Goal: Information Seeking & Learning: Learn about a topic

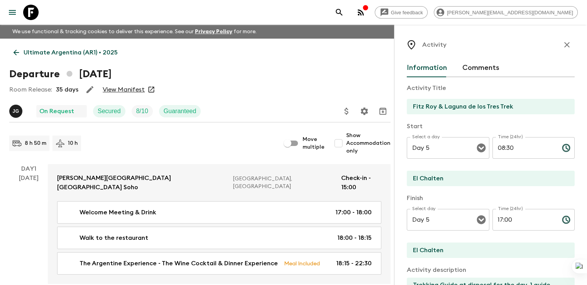
click at [14, 56] on icon at bounding box center [16, 52] width 8 height 8
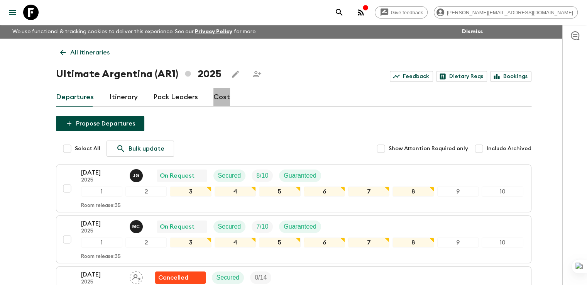
click at [222, 98] on link "Cost" at bounding box center [221, 97] width 17 height 19
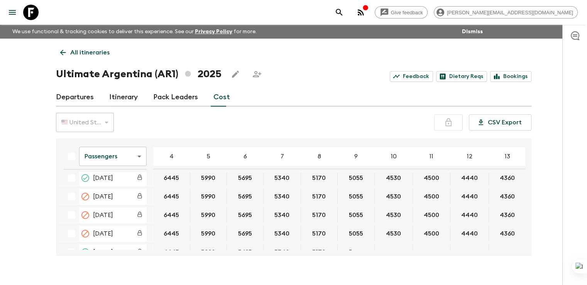
scroll to position [116, 0]
click at [133, 155] on body "Give feedback georgina@alchemydmc.com We use functional & tracking cookies to d…" at bounding box center [293, 149] width 587 height 298
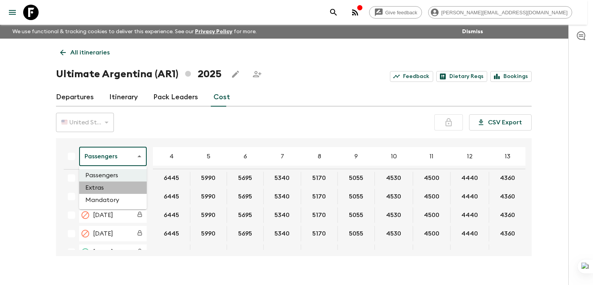
click at [108, 189] on li "Extras" at bounding box center [113, 187] width 68 height 12
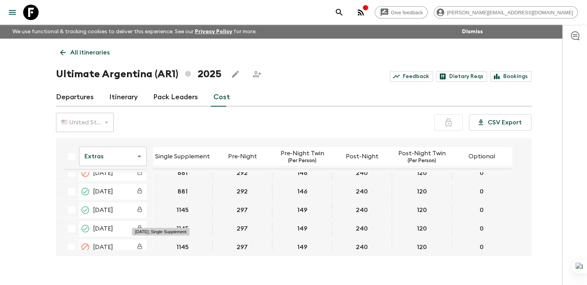
scroll to position [77, 0]
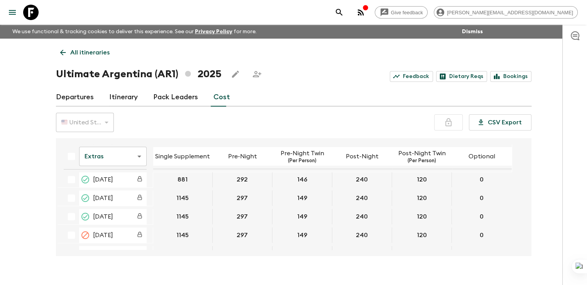
click at [137, 156] on body "Give feedback georgina@alchemydmc.com We use functional & tracking cookies to d…" at bounding box center [293, 149] width 587 height 298
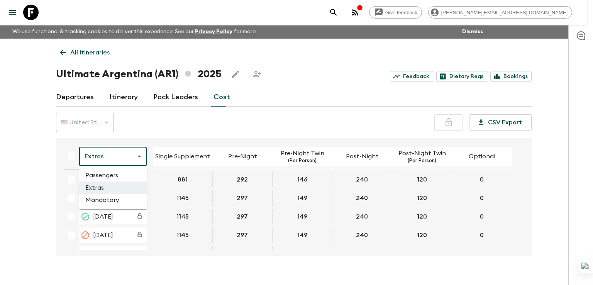
click at [119, 200] on li "Mandatory" at bounding box center [113, 200] width 68 height 12
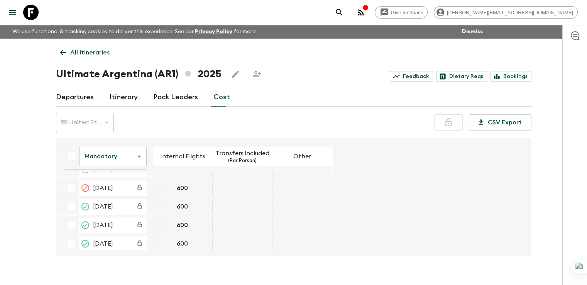
scroll to position [277, 0]
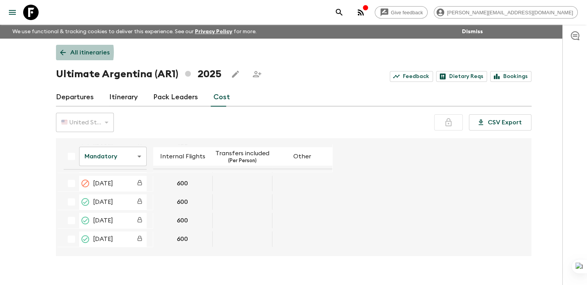
click at [61, 52] on icon at bounding box center [63, 53] width 6 height 6
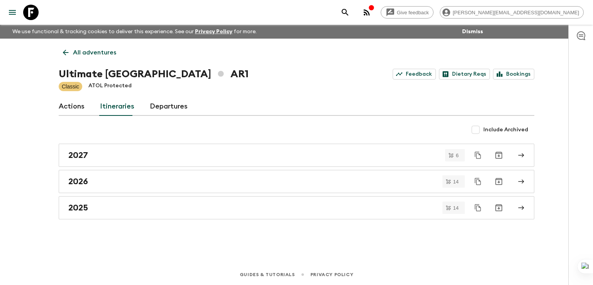
click at [64, 52] on icon at bounding box center [66, 53] width 6 height 6
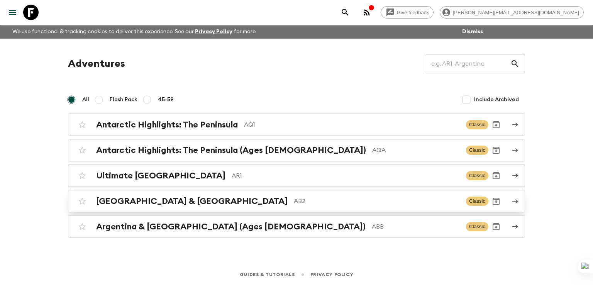
click at [133, 198] on h2 "Argentina & Brazil" at bounding box center [191, 201] width 191 height 10
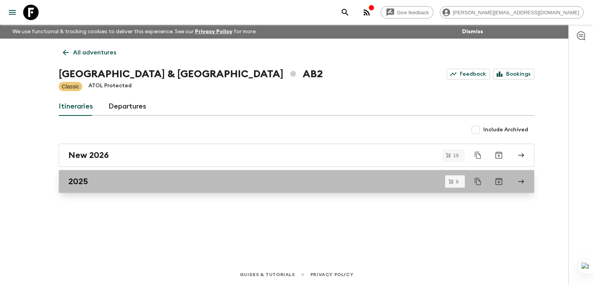
click at [83, 183] on h2 "2025" at bounding box center [78, 181] width 20 height 10
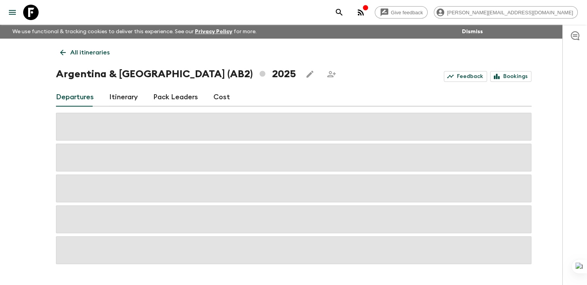
click at [223, 99] on link "Cost" at bounding box center [221, 97] width 17 height 19
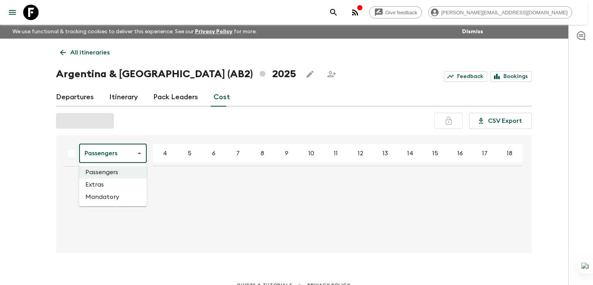
click at [134, 152] on body "Give feedback georgina@alchemydmc.com We use functional & tracking cookies to d…" at bounding box center [296, 147] width 593 height 295
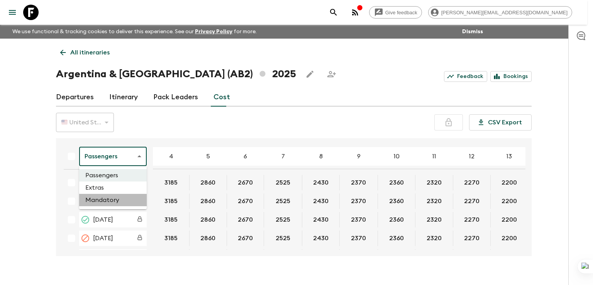
click at [110, 194] on li "Mandatory" at bounding box center [113, 200] width 68 height 12
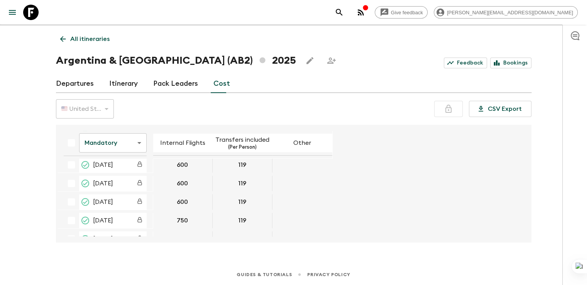
scroll to position [203, 0]
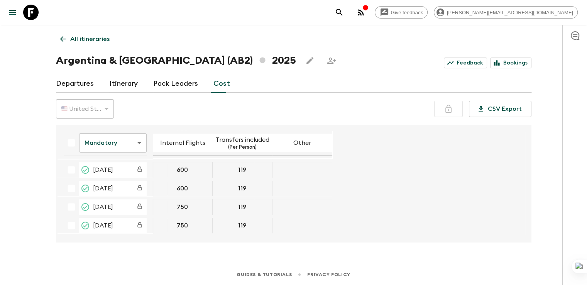
click at [66, 42] on icon at bounding box center [63, 39] width 8 height 8
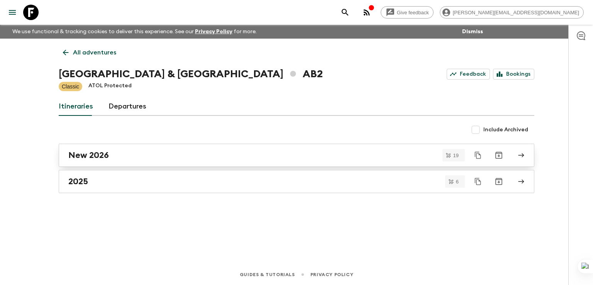
click at [94, 152] on h2 "New 2026" at bounding box center [88, 155] width 41 height 10
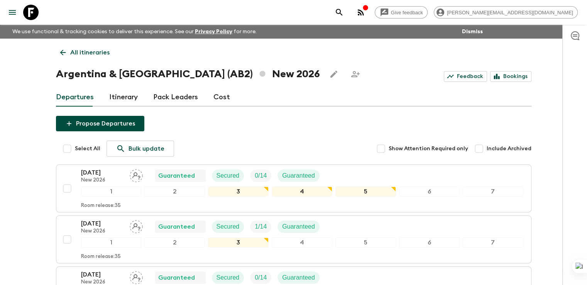
click at [222, 100] on link "Cost" at bounding box center [221, 97] width 17 height 19
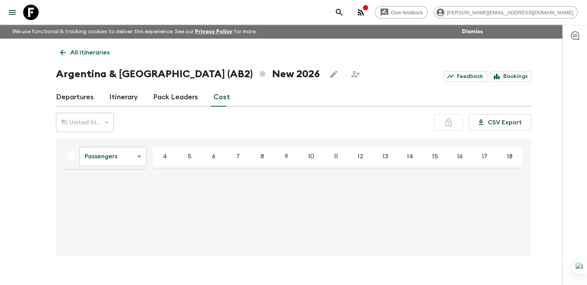
click at [137, 158] on body "Give feedback georgina@alchemydmc.com We use functional & tracking cookies to d…" at bounding box center [293, 149] width 587 height 298
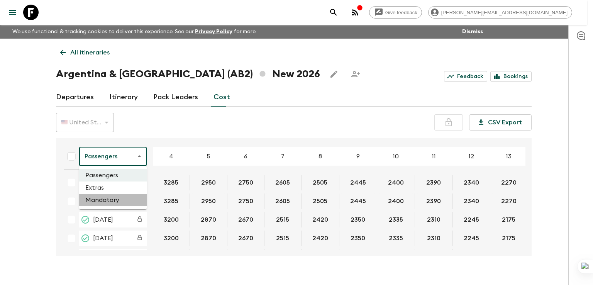
click at [103, 200] on li "Mandatory" at bounding box center [113, 200] width 68 height 12
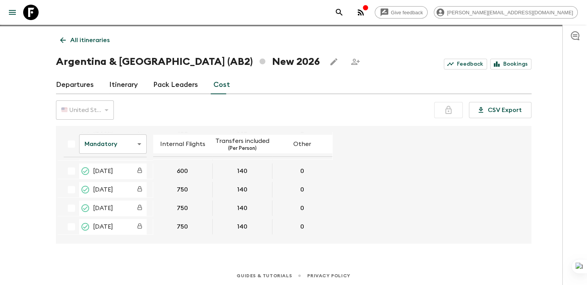
scroll to position [14, 0]
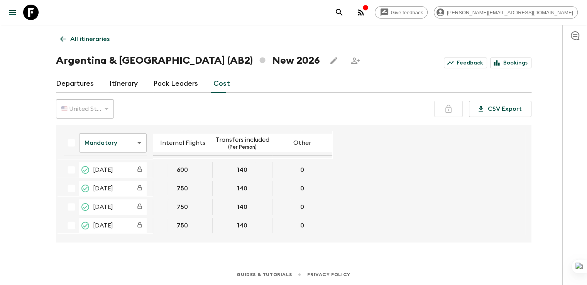
click at [64, 39] on icon at bounding box center [63, 39] width 8 height 8
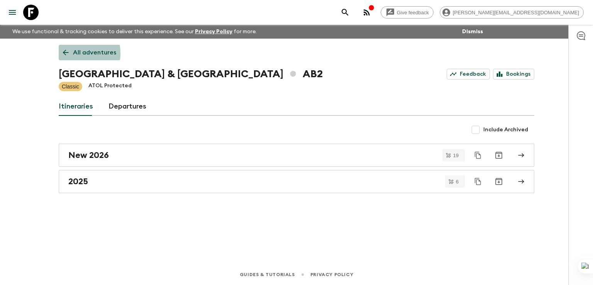
click at [62, 54] on icon at bounding box center [65, 52] width 8 height 8
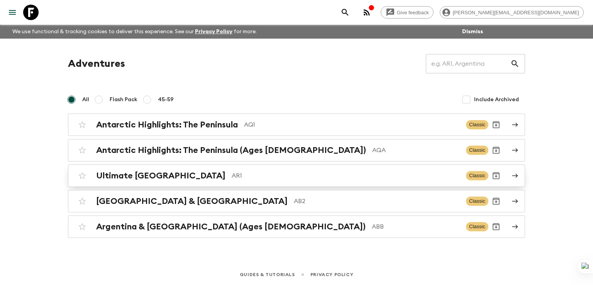
click at [153, 174] on h2 "Ultimate [GEOGRAPHIC_DATA]" at bounding box center [160, 176] width 129 height 10
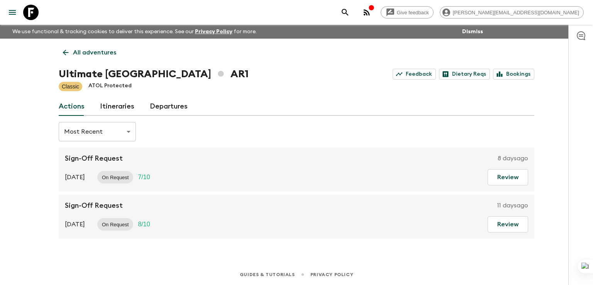
click at [122, 108] on link "Itineraries" at bounding box center [117, 106] width 34 height 19
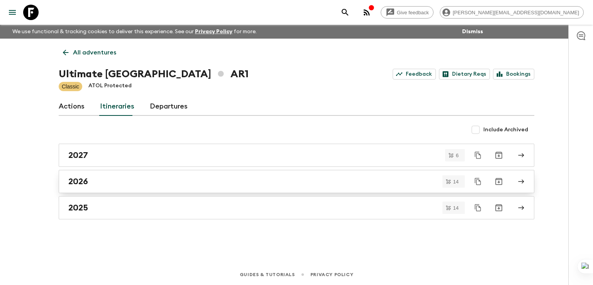
click at [78, 185] on h2 "2026" at bounding box center [78, 181] width 20 height 10
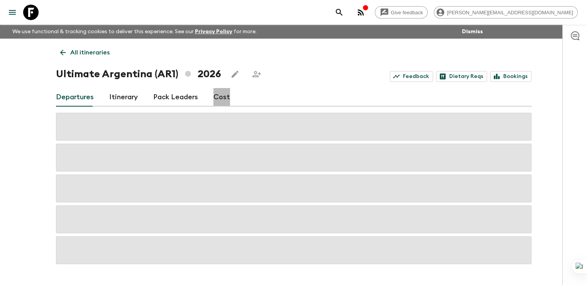
click at [220, 98] on link "Cost" at bounding box center [221, 97] width 17 height 19
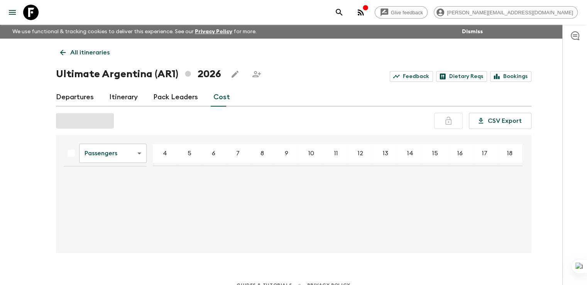
click at [134, 153] on body "Give feedback georgina@alchemydmc.com We use functional & tracking cookies to d…" at bounding box center [293, 147] width 587 height 295
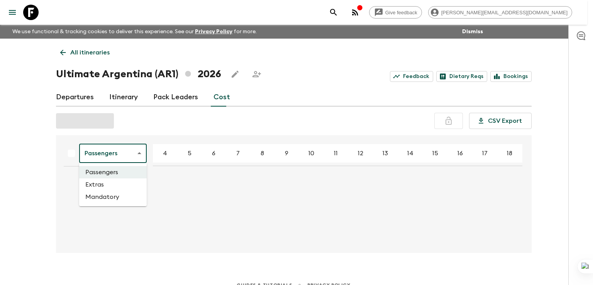
click at [105, 195] on li "Mandatory" at bounding box center [113, 197] width 68 height 12
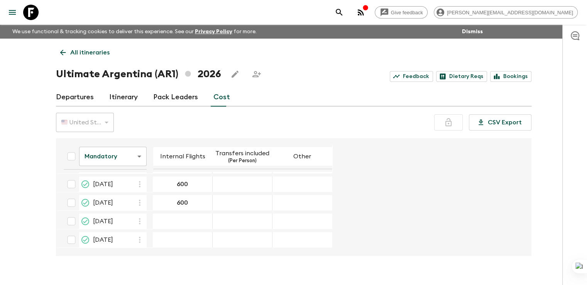
scroll to position [77, 0]
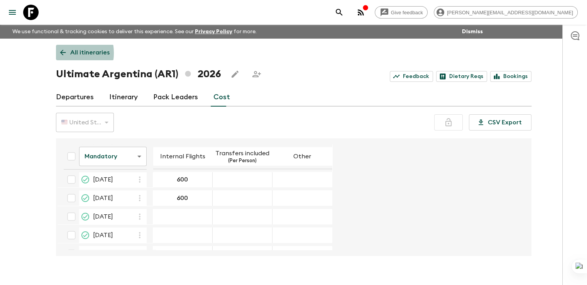
click at [60, 53] on icon at bounding box center [63, 52] width 8 height 8
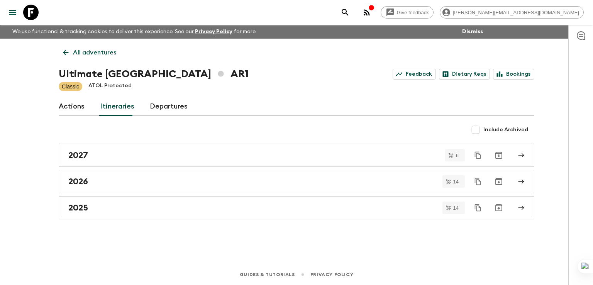
click at [63, 54] on icon at bounding box center [65, 52] width 8 height 8
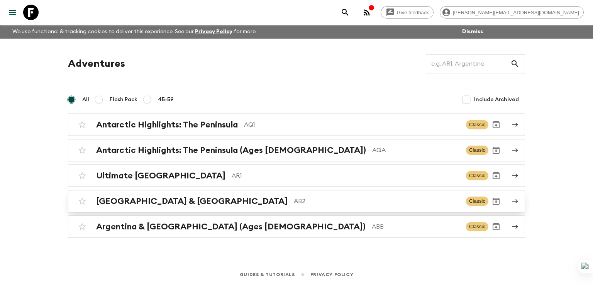
click at [154, 195] on div "Argentina & Brazil AB2 Classic" at bounding box center [281, 200] width 414 height 15
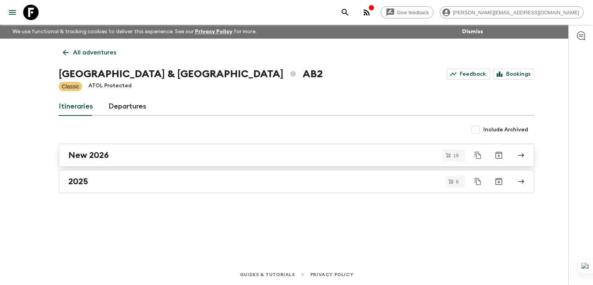
click at [101, 155] on h2 "New 2026" at bounding box center [88, 155] width 41 height 10
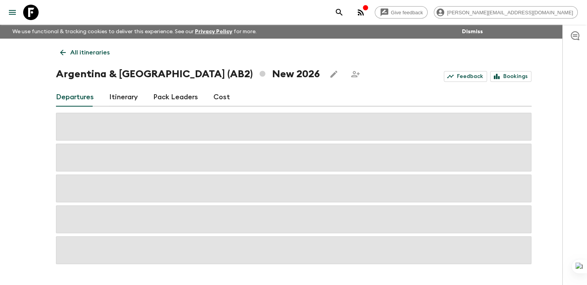
click at [223, 98] on link "Cost" at bounding box center [221, 97] width 17 height 19
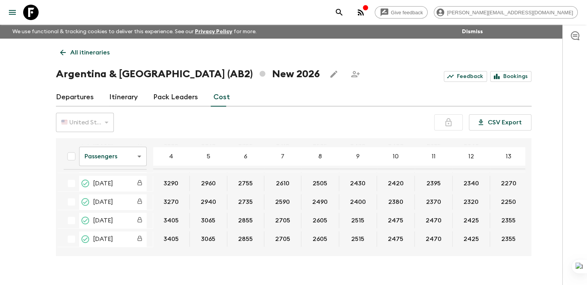
scroll to position [280, 0]
click at [139, 154] on body "Give feedback georgina@alchemydmc.com We use functional & tracking cookies to d…" at bounding box center [293, 149] width 587 height 298
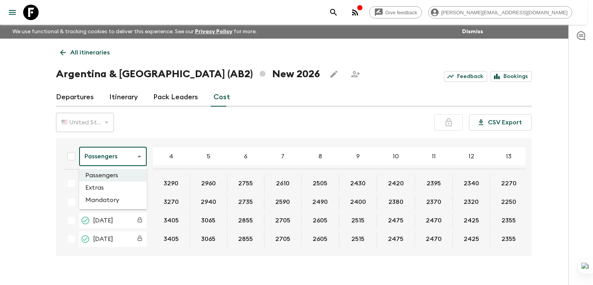
click at [116, 198] on li "Mandatory" at bounding box center [113, 200] width 68 height 12
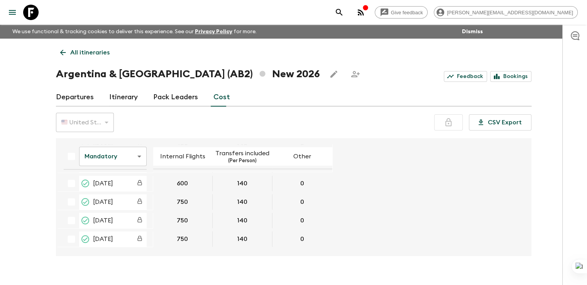
scroll to position [277, 0]
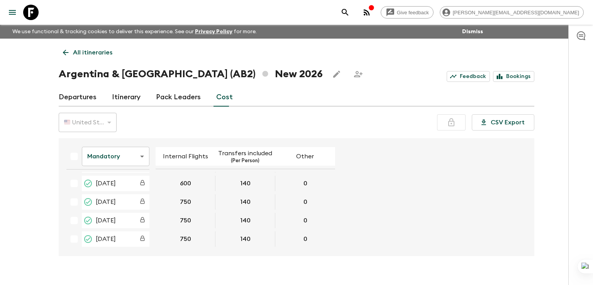
click at [137, 161] on body "Give feedback georgina@alchemydmc.com We use functional & tracking cookies to d…" at bounding box center [296, 149] width 593 height 298
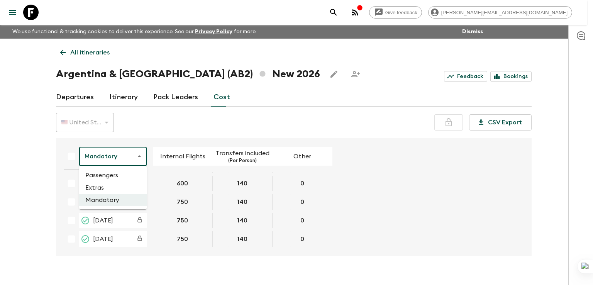
click at [188, 127] on div at bounding box center [296, 142] width 593 height 285
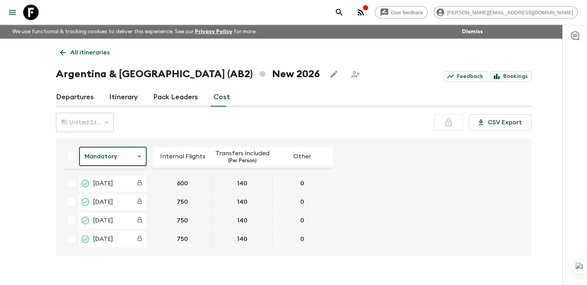
click at [92, 53] on p "All itineraries" at bounding box center [89, 52] width 39 height 9
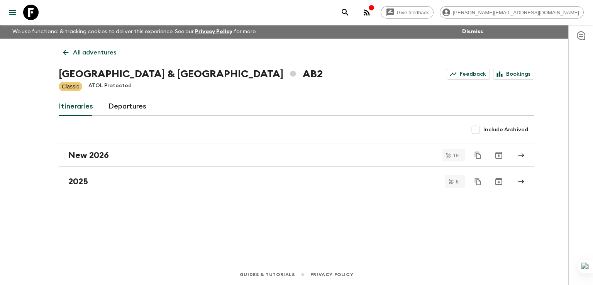
click at [97, 54] on p "All adventures" at bounding box center [94, 52] width 43 height 9
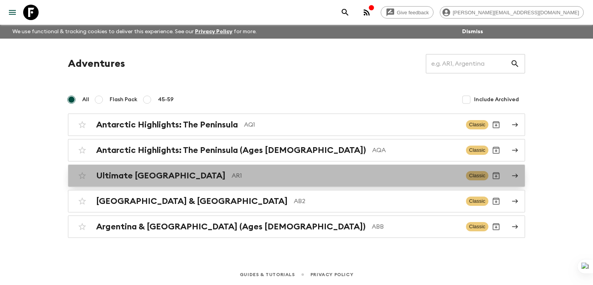
click at [150, 173] on h2 "Ultimate [GEOGRAPHIC_DATA]" at bounding box center [160, 176] width 129 height 10
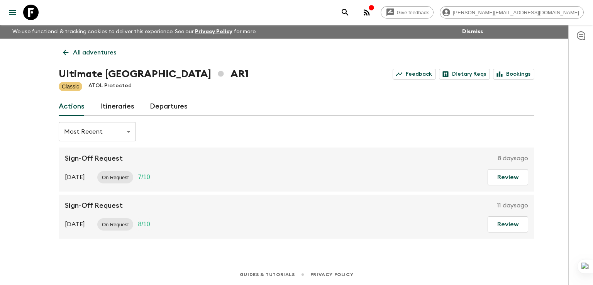
click at [127, 104] on link "Itineraries" at bounding box center [117, 106] width 34 height 19
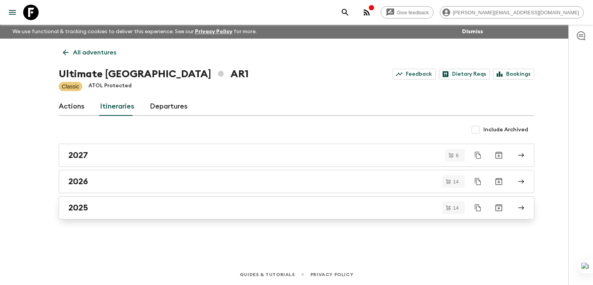
click at [81, 206] on h2 "2025" at bounding box center [78, 208] width 20 height 10
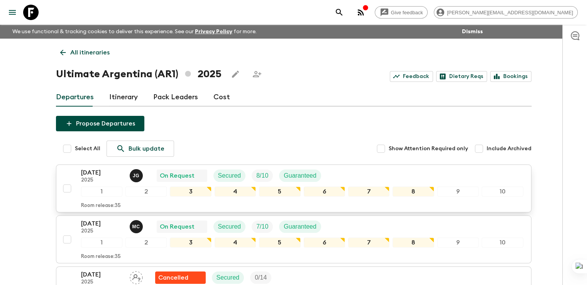
click at [103, 174] on p "[DATE]" at bounding box center [102, 172] width 42 height 9
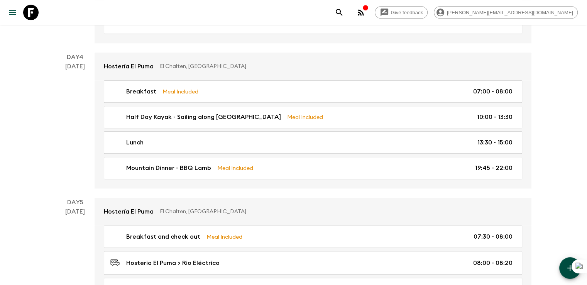
scroll to position [780, 0]
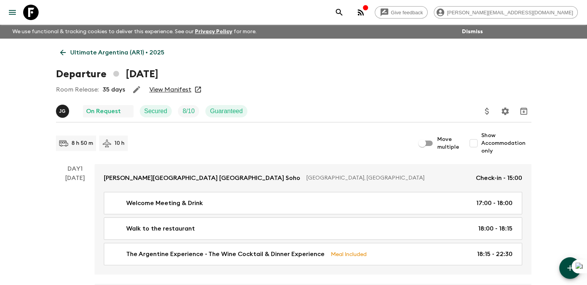
click at [63, 51] on icon at bounding box center [63, 52] width 8 height 8
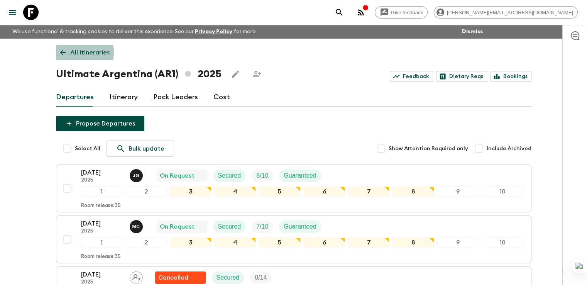
click at [70, 52] on p "All itineraries" at bounding box center [89, 52] width 39 height 9
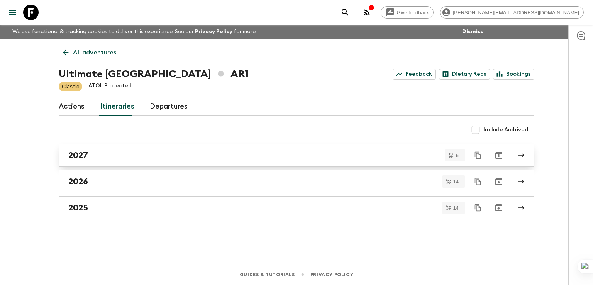
click at [83, 159] on h2 "2027" at bounding box center [78, 155] width 20 height 10
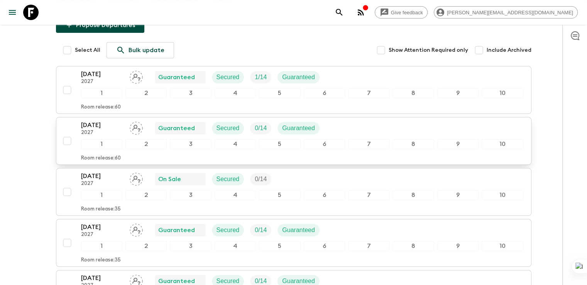
scroll to position [137, 0]
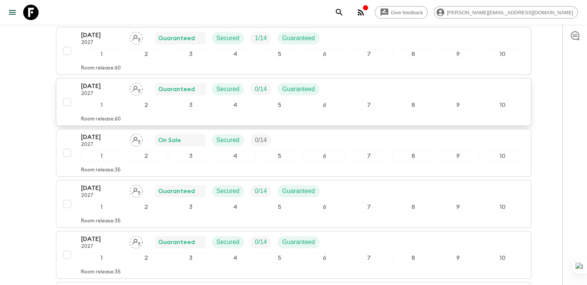
click at [91, 86] on p "[DATE]" at bounding box center [102, 85] width 42 height 9
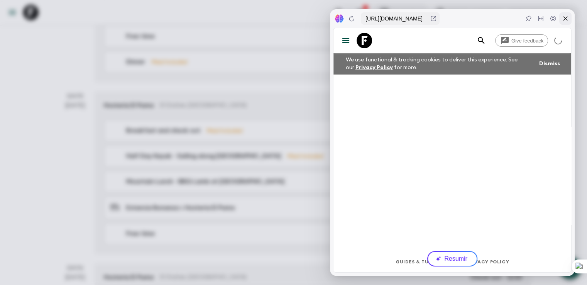
click at [565, 18] on icon at bounding box center [565, 19] width 4 height 4
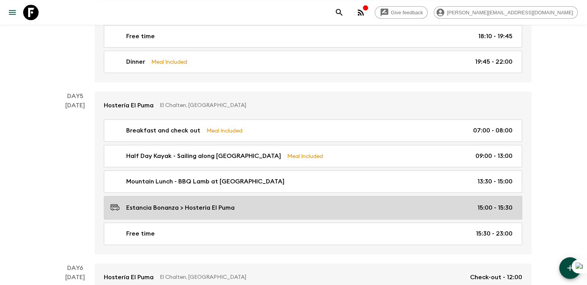
drag, startPoint x: 123, startPoint y: 196, endPoint x: 118, endPoint y: 196, distance: 4.2
click at [118, 202] on icon at bounding box center [114, 206] width 9 height 9
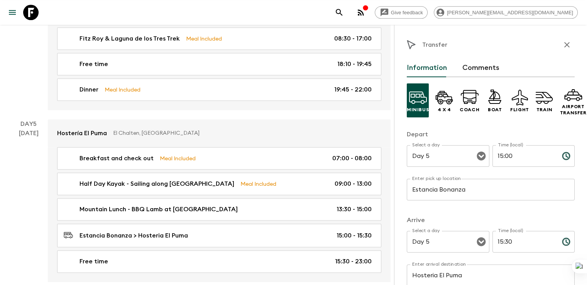
click at [0, 167] on div "Ultimate Argentina (AR1) • 2027 Departure [DATE] Room Release: 60 days Guarante…" at bounding box center [200, 49] width 400 height 1875
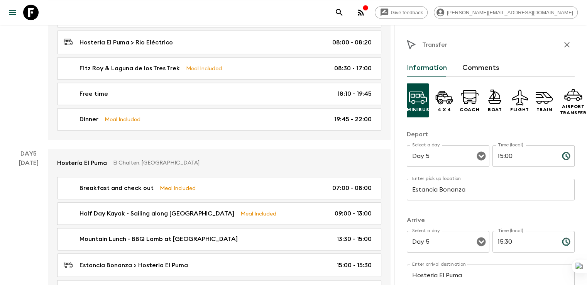
scroll to position [914, 0]
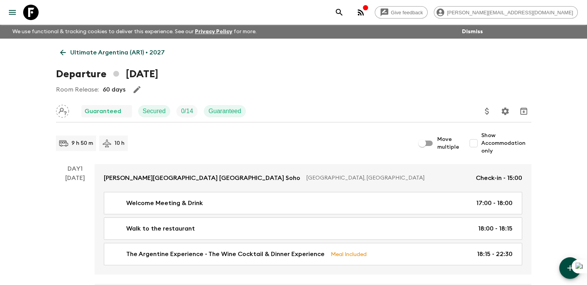
click at [62, 50] on icon at bounding box center [63, 53] width 6 height 6
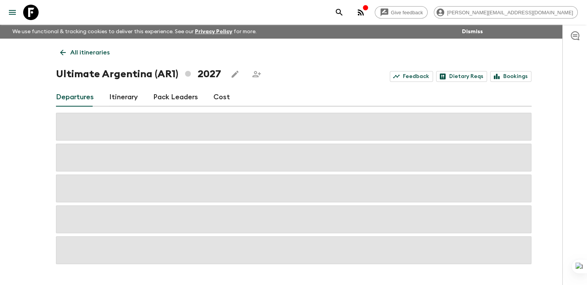
click at [65, 53] on icon at bounding box center [63, 52] width 8 height 8
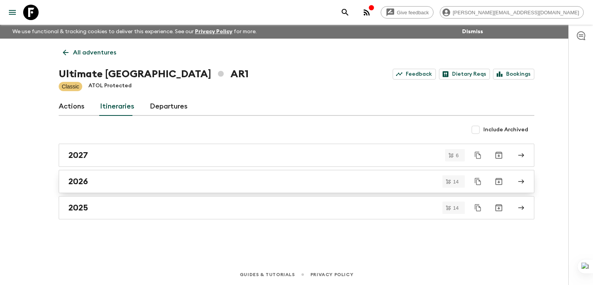
click at [81, 181] on h2 "2026" at bounding box center [78, 181] width 20 height 10
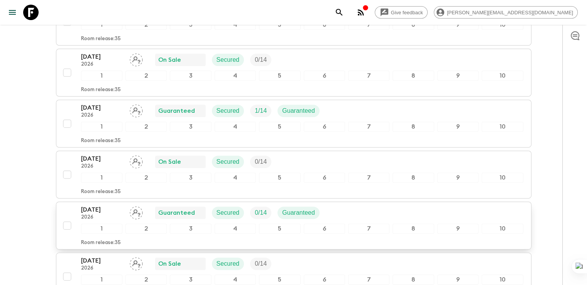
scroll to position [270, 0]
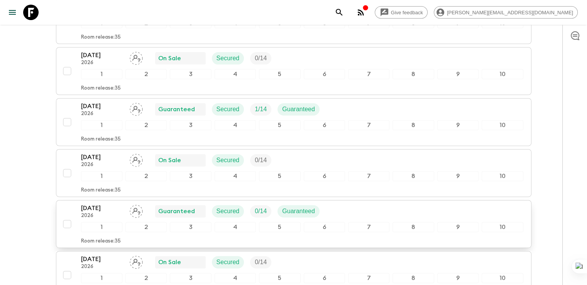
click at [96, 204] on p "[DATE]" at bounding box center [102, 207] width 42 height 9
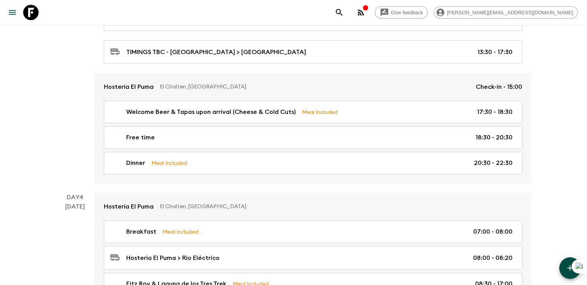
scroll to position [645, 0]
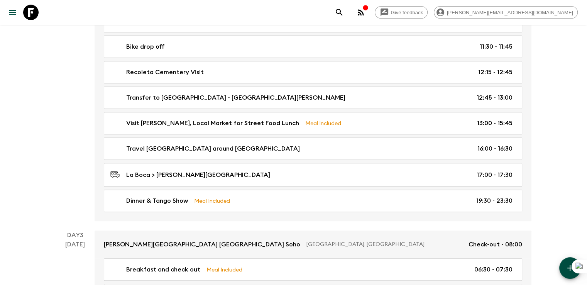
scroll to position [329, 0]
